Goal: Transaction & Acquisition: Purchase product/service

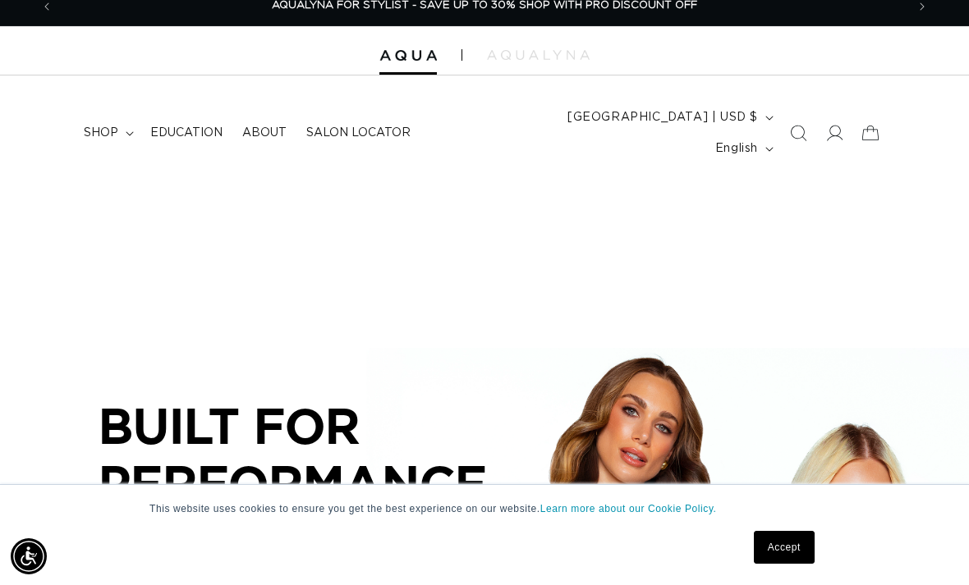
scroll to position [11, 0]
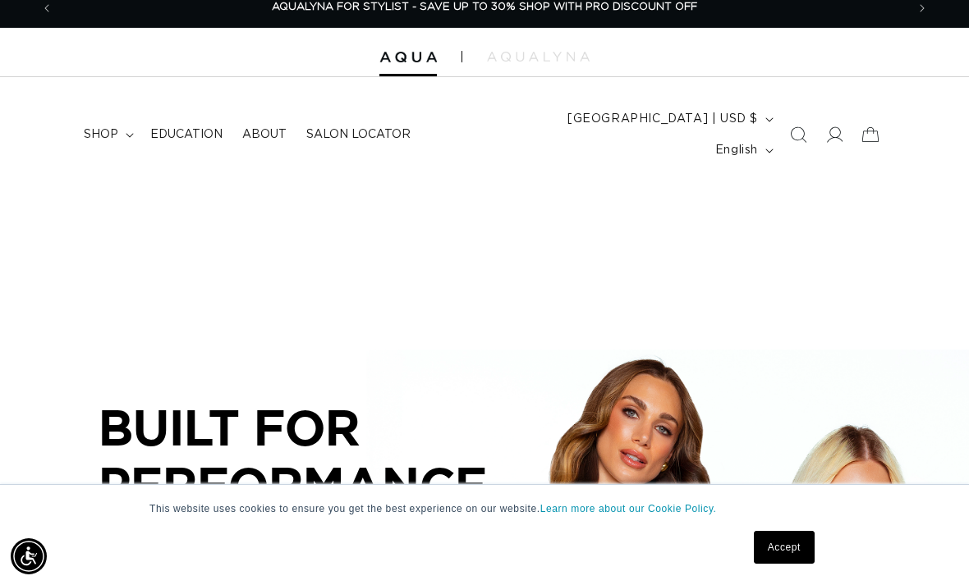
click at [112, 128] on span "shop" at bounding box center [101, 134] width 34 height 15
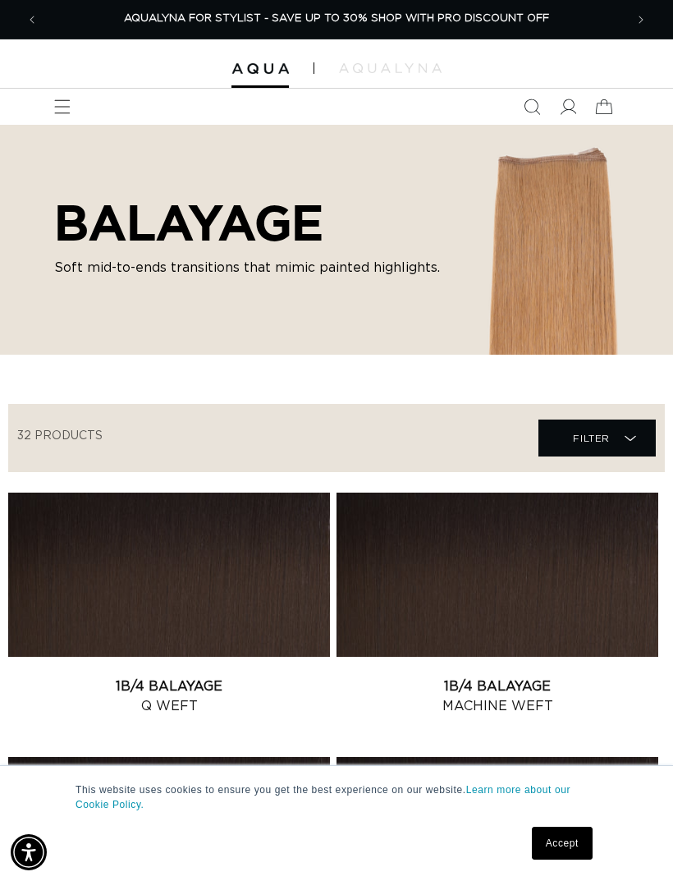
click at [59, 105] on icon "Menu" at bounding box center [62, 107] width 16 height 16
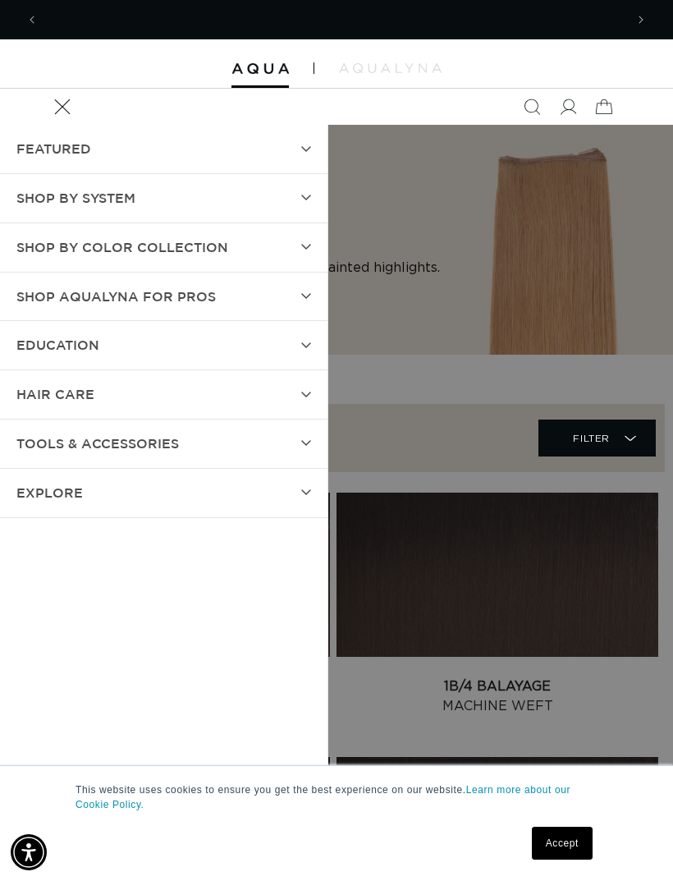
scroll to position [0, 586]
click at [562, 585] on link "Accept" at bounding box center [562, 843] width 61 height 33
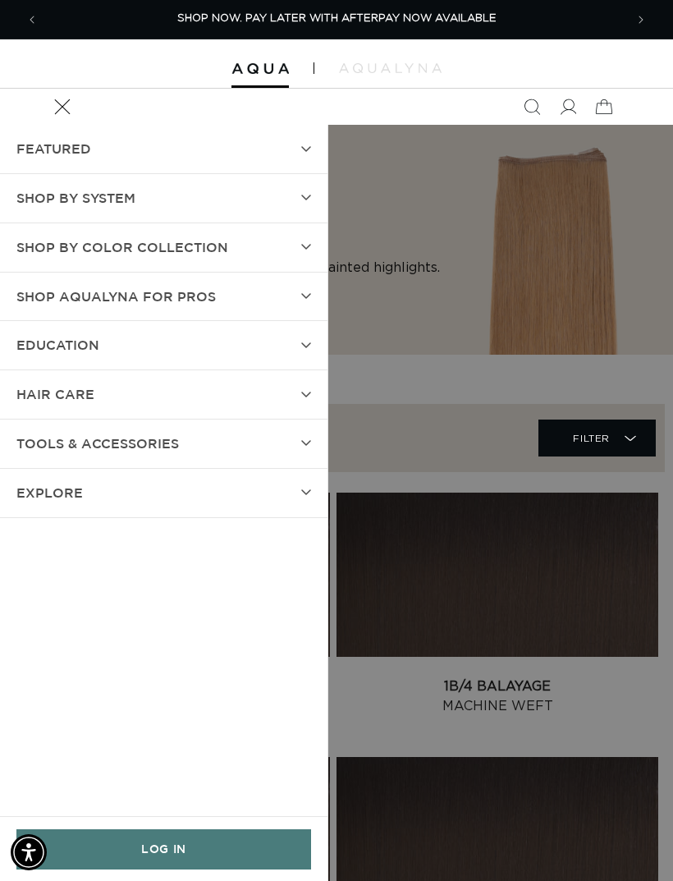
click at [241, 585] on link "LOG IN" at bounding box center [163, 849] width 295 height 40
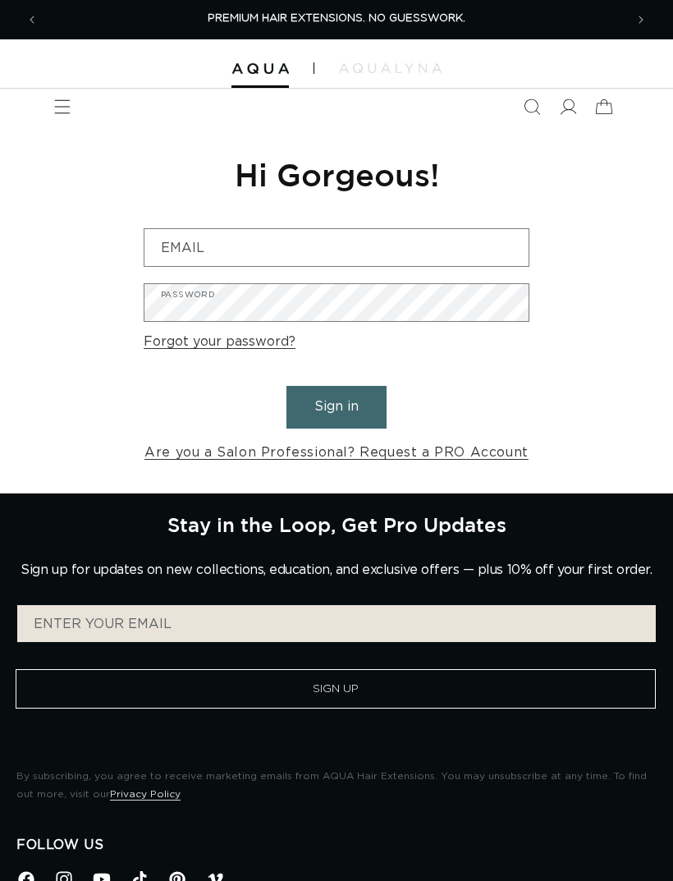
click at [442, 230] on input "Email" at bounding box center [337, 247] width 384 height 37
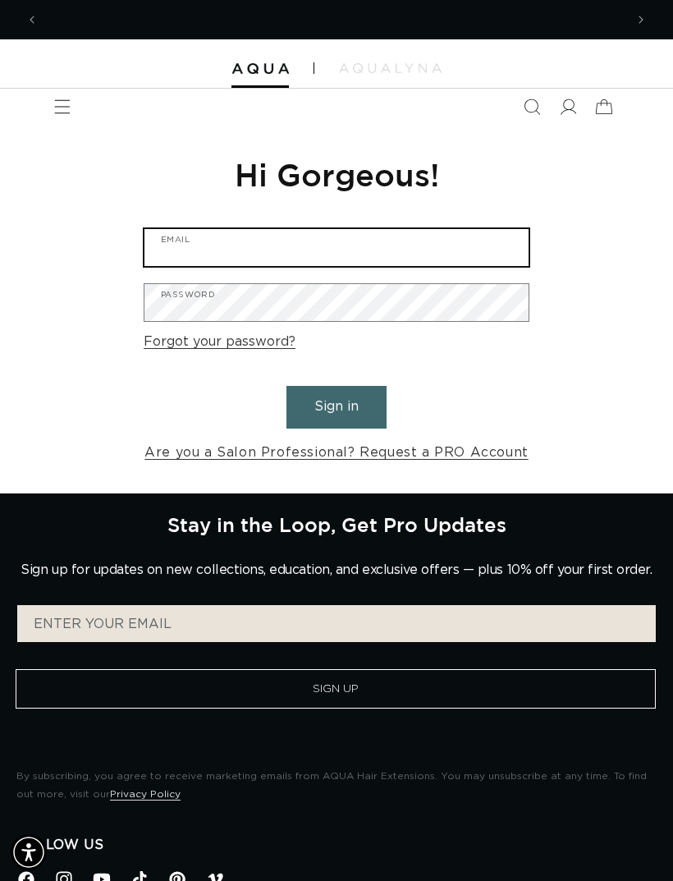
type input "arphillips1999@icloud.com"
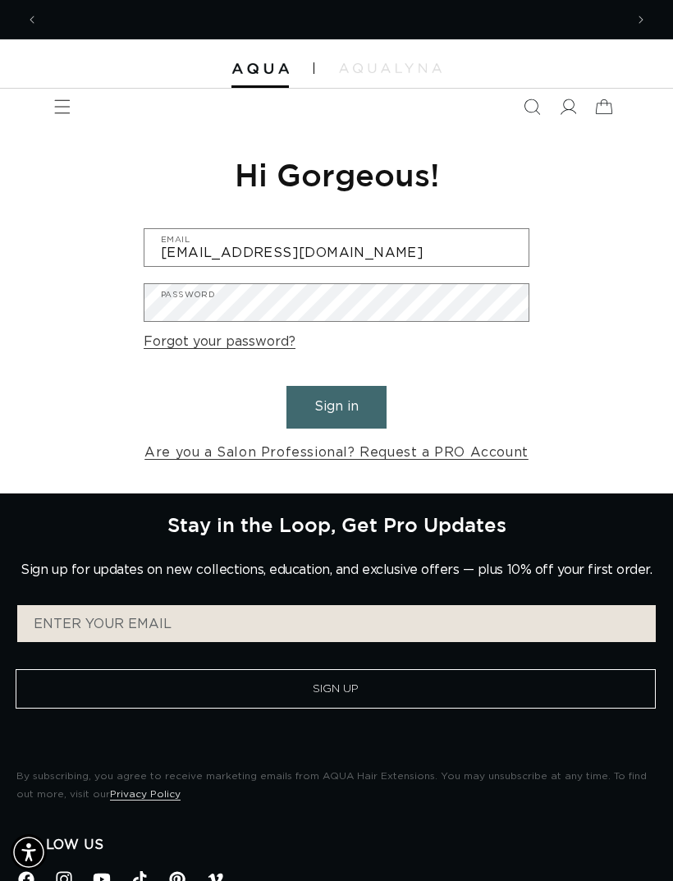
click at [337, 405] on button "Sign in" at bounding box center [337, 407] width 100 height 42
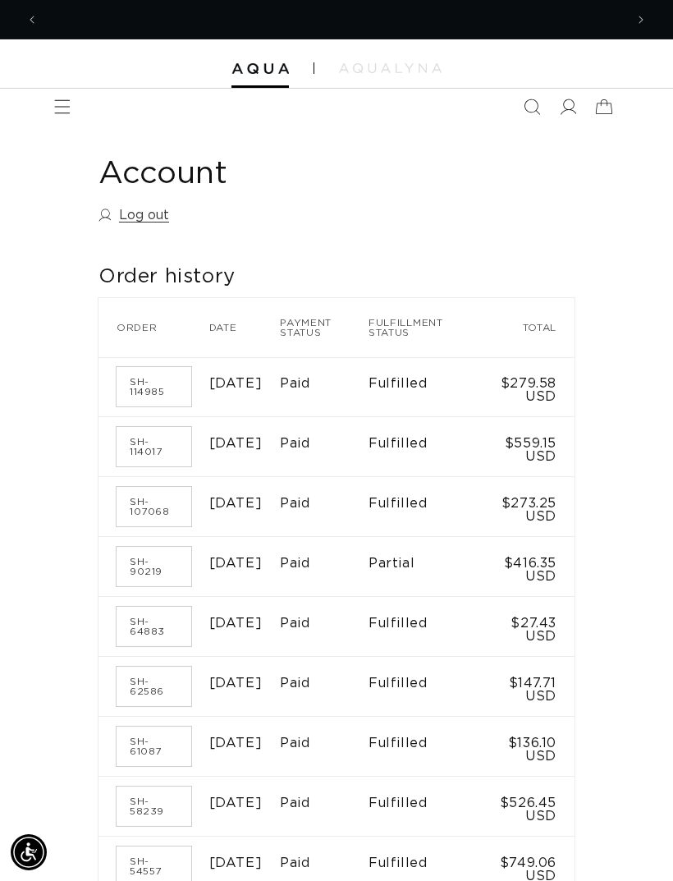
scroll to position [0, 586]
click at [59, 101] on icon "Menu" at bounding box center [62, 107] width 16 height 16
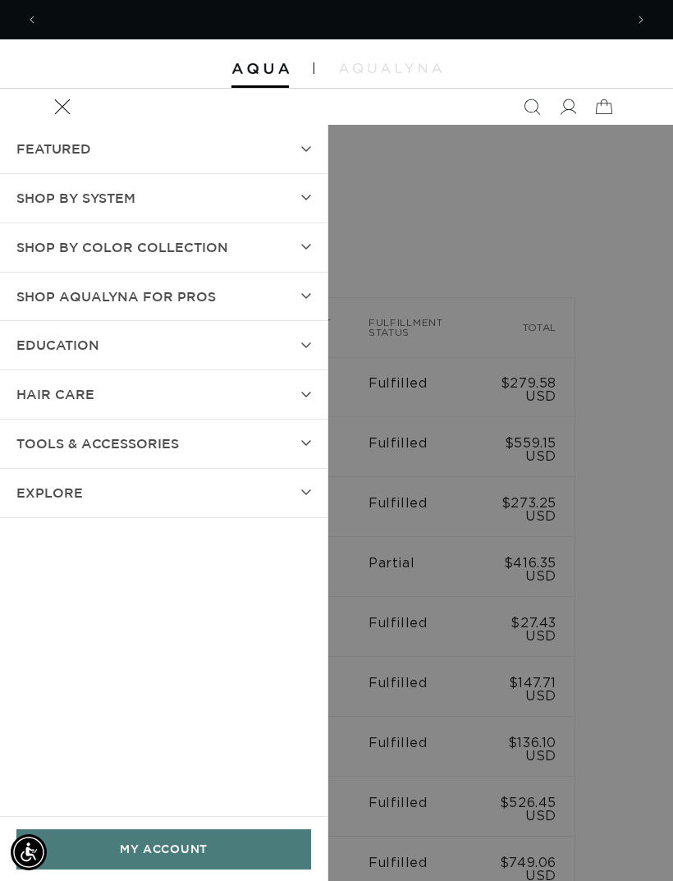
scroll to position [0, 0]
click at [270, 195] on summary "SHOP BY SYSTEM" at bounding box center [164, 198] width 328 height 48
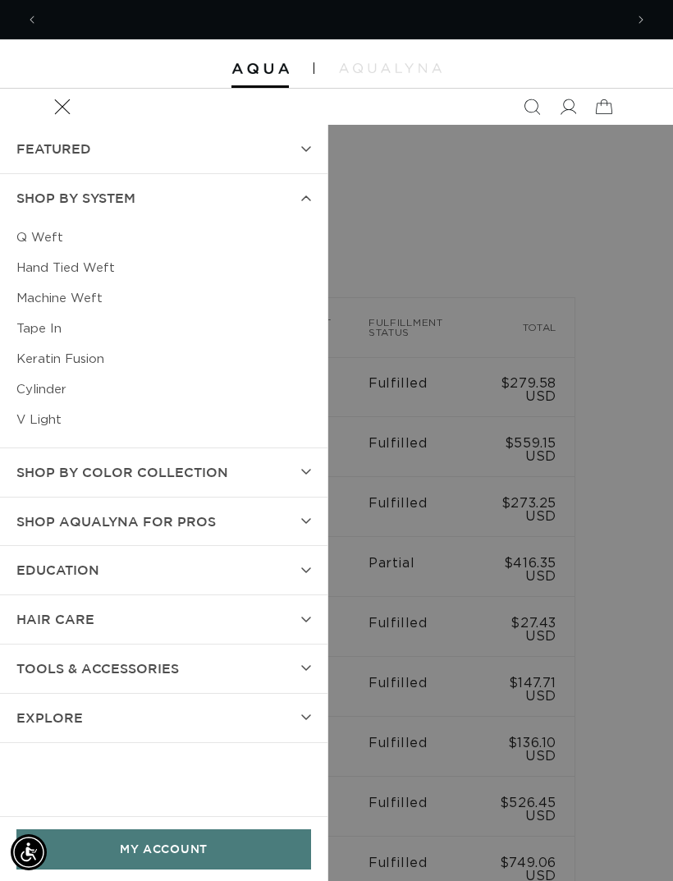
scroll to position [0, 586]
click at [46, 230] on link "Q Weft" at bounding box center [163, 238] width 295 height 30
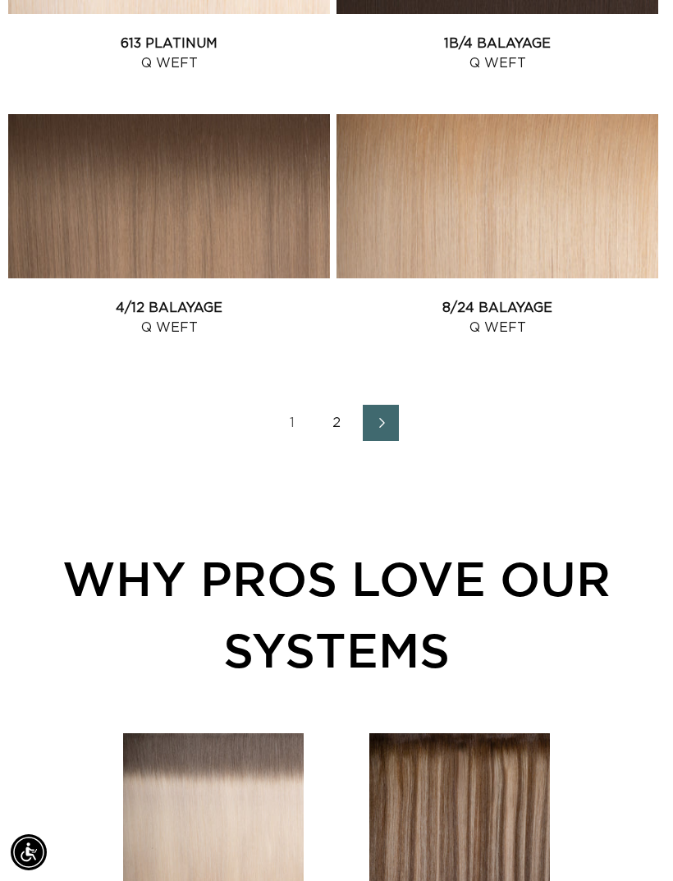
scroll to position [2760, 0]
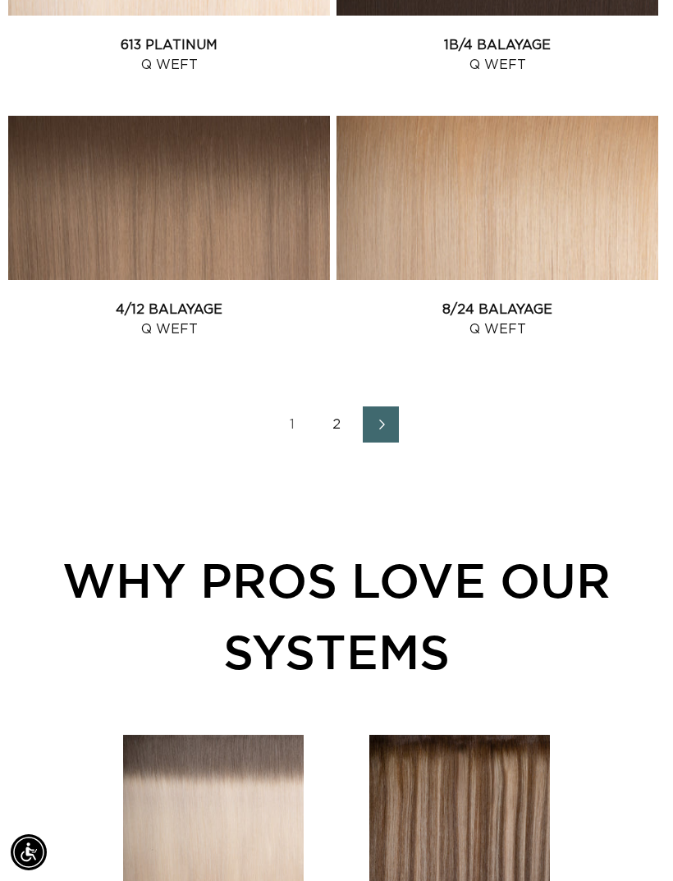
click at [393, 424] on link "Next page" at bounding box center [381, 424] width 36 height 36
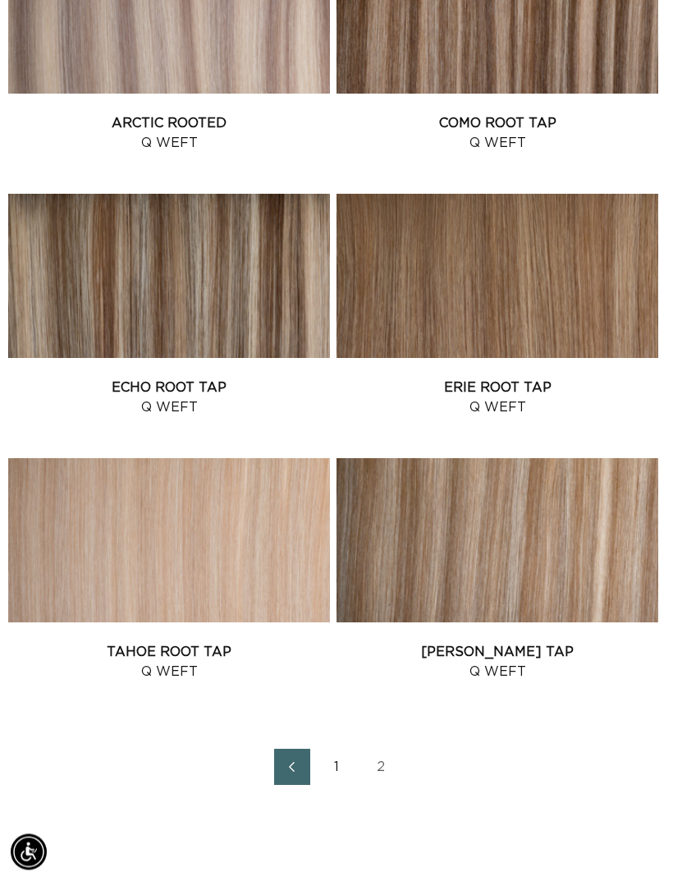
scroll to position [1885, 0]
click at [576, 642] on link "Victoria Root Tap Q Weft" at bounding box center [498, 661] width 322 height 39
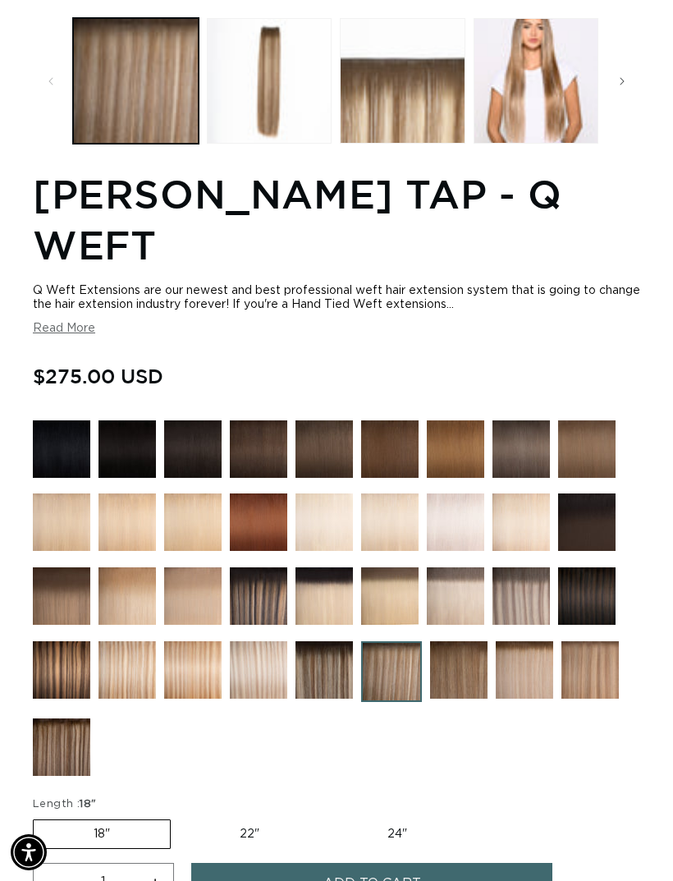
scroll to position [847, 0]
